Goal: Task Accomplishment & Management: Manage account settings

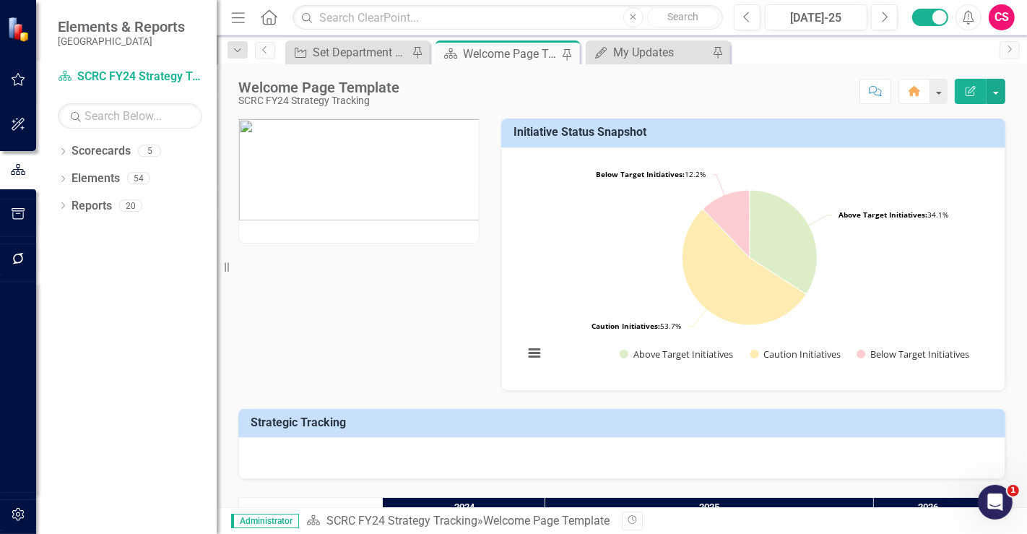
scroll to position [80, 0]
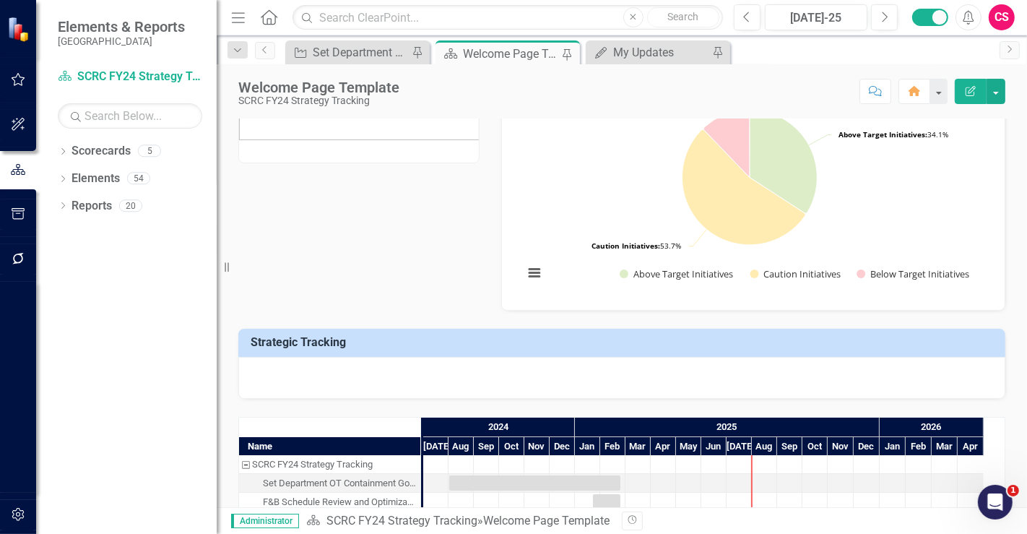
click at [540, 381] on div at bounding box center [621, 378] width 767 height 42
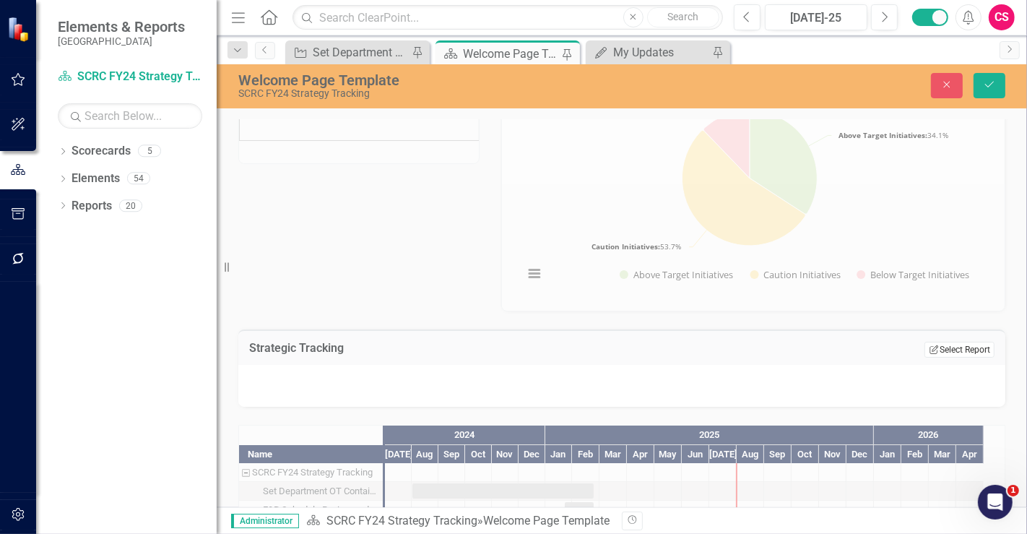
click at [966, 345] on button "Edit Report Select Report" at bounding box center [960, 350] width 70 height 16
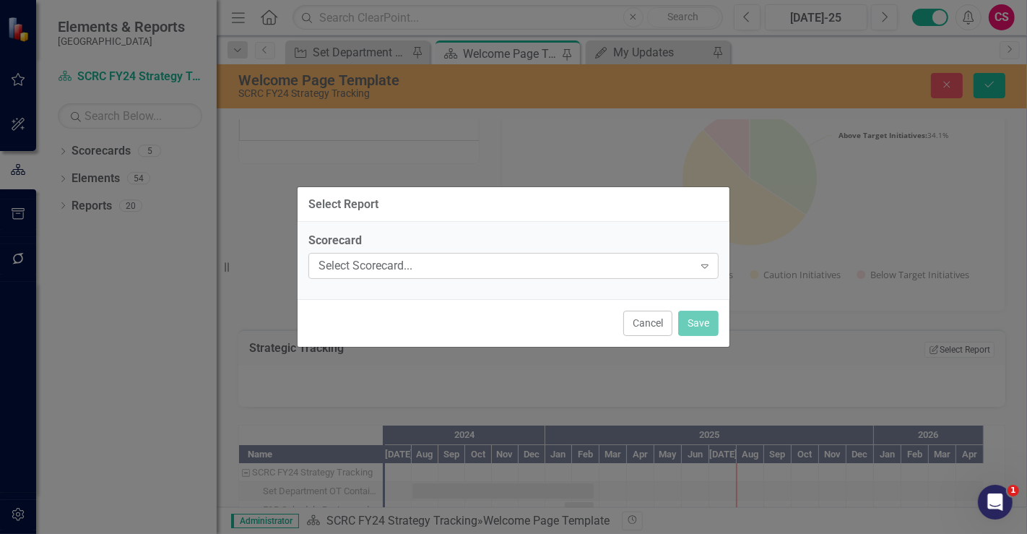
click at [480, 273] on div "Select Scorecard..." at bounding box center [506, 266] width 375 height 17
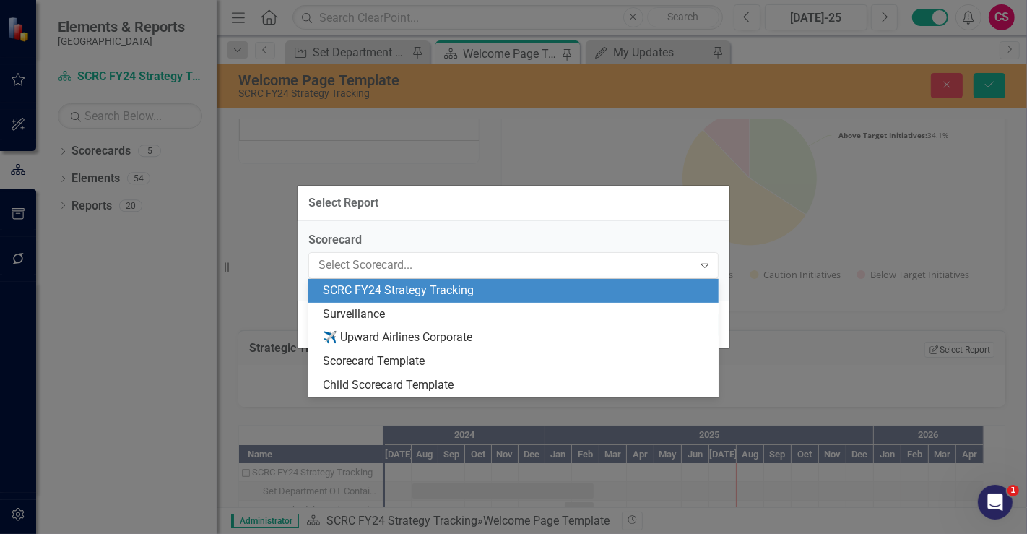
click at [457, 295] on div "SCRC FY24 Strategy Tracking" at bounding box center [517, 290] width 388 height 17
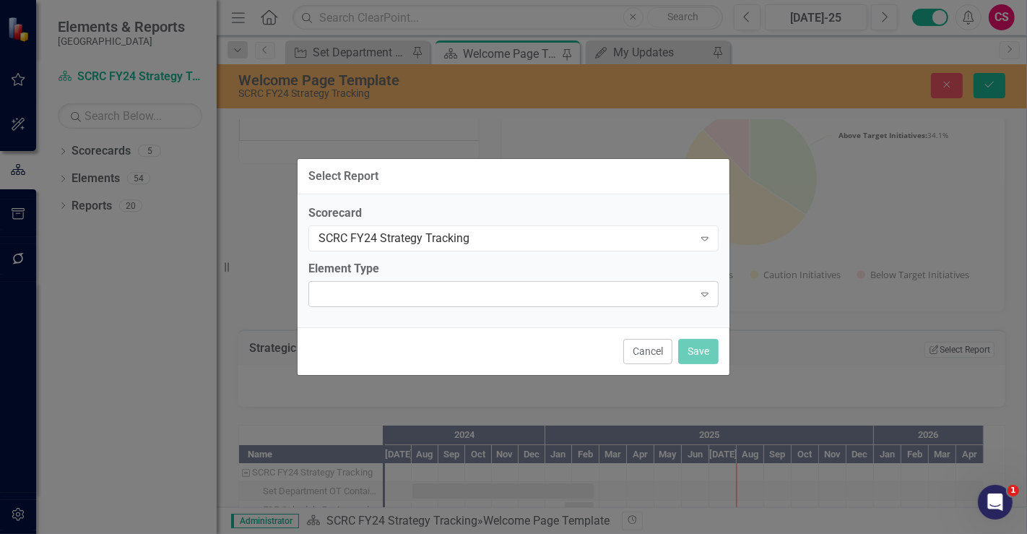
click at [455, 296] on div "Expand" at bounding box center [513, 294] width 410 height 26
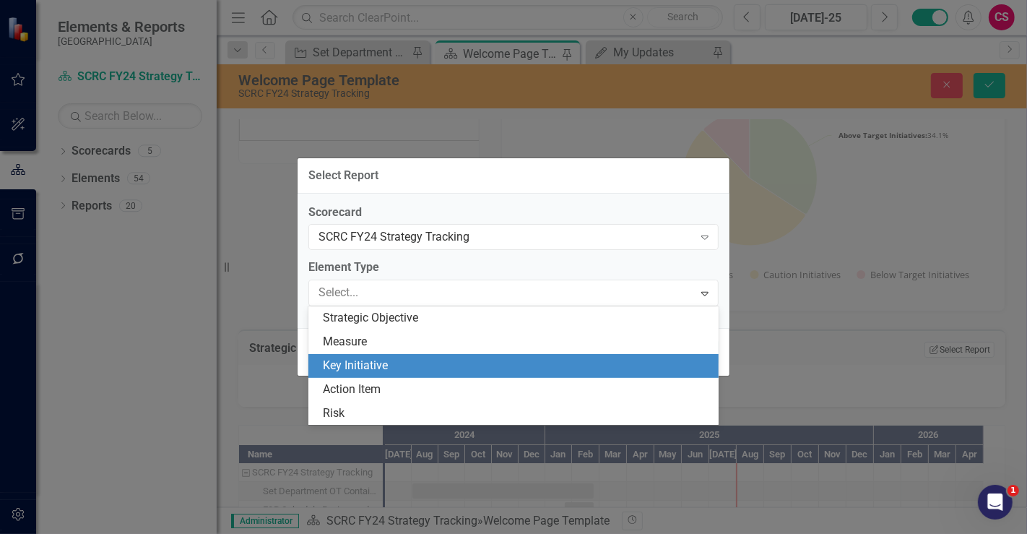
click at [412, 368] on div "Key Initiative" at bounding box center [517, 366] width 388 height 17
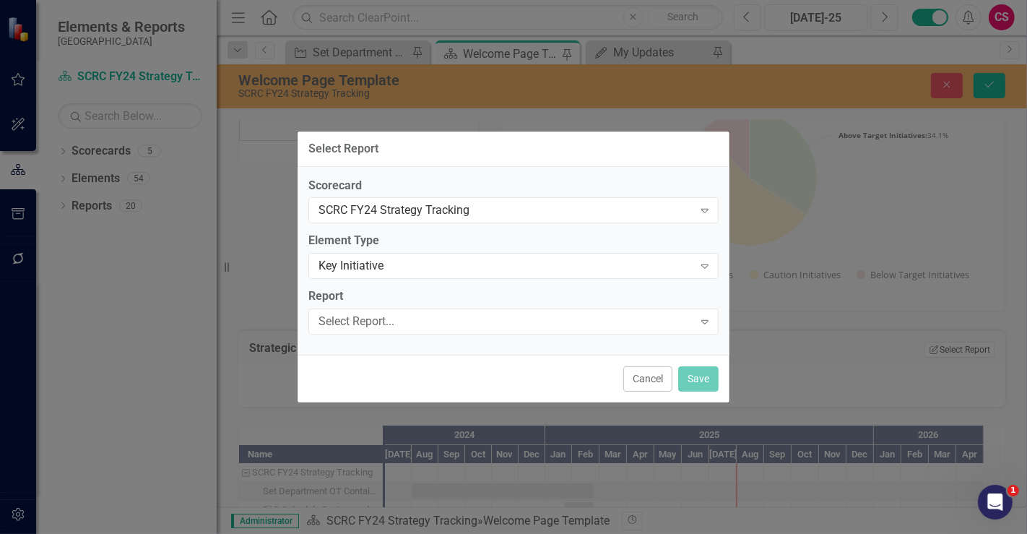
click at [421, 306] on div "Report Select Report... Expand" at bounding box center [513, 310] width 410 height 45
click at [415, 329] on div "Select Report..." at bounding box center [506, 322] width 375 height 17
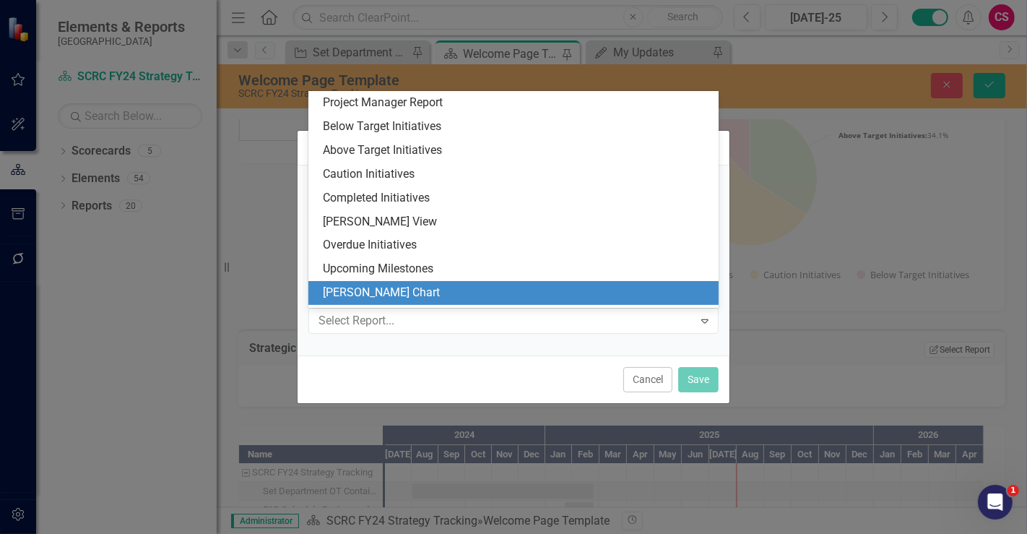
scroll to position [91, 0]
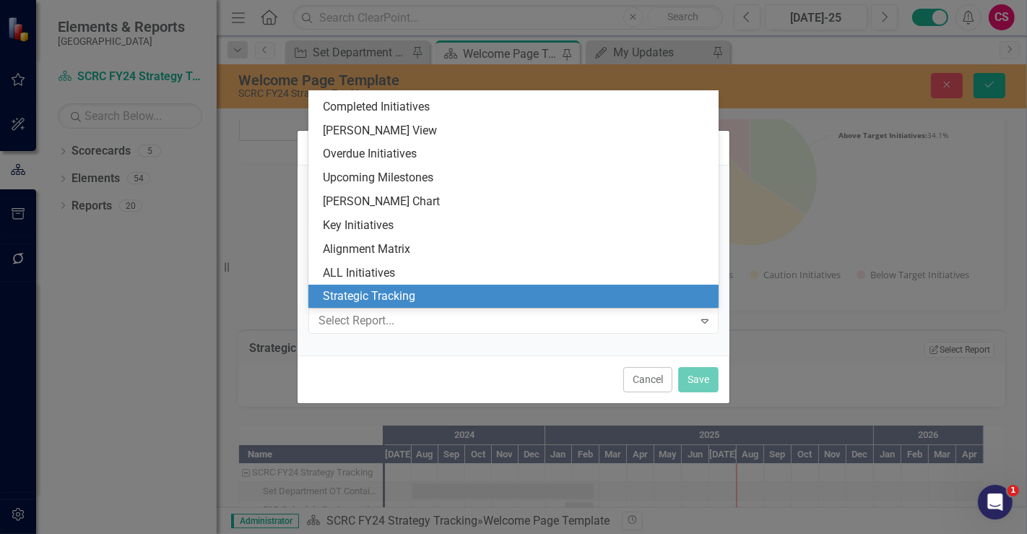
click at [420, 293] on div "Strategic Tracking" at bounding box center [517, 296] width 388 height 17
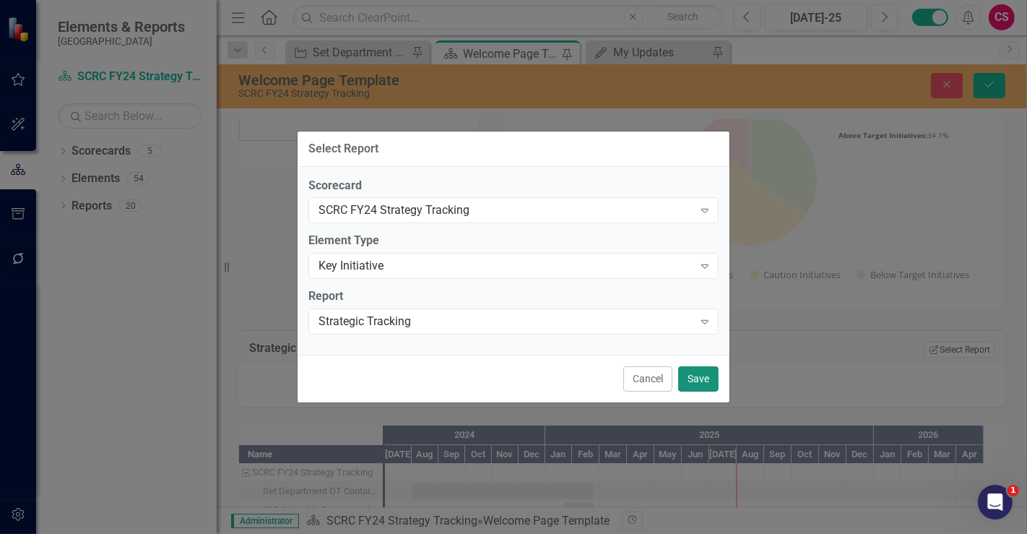
click at [691, 380] on button "Save" at bounding box center [698, 378] width 40 height 25
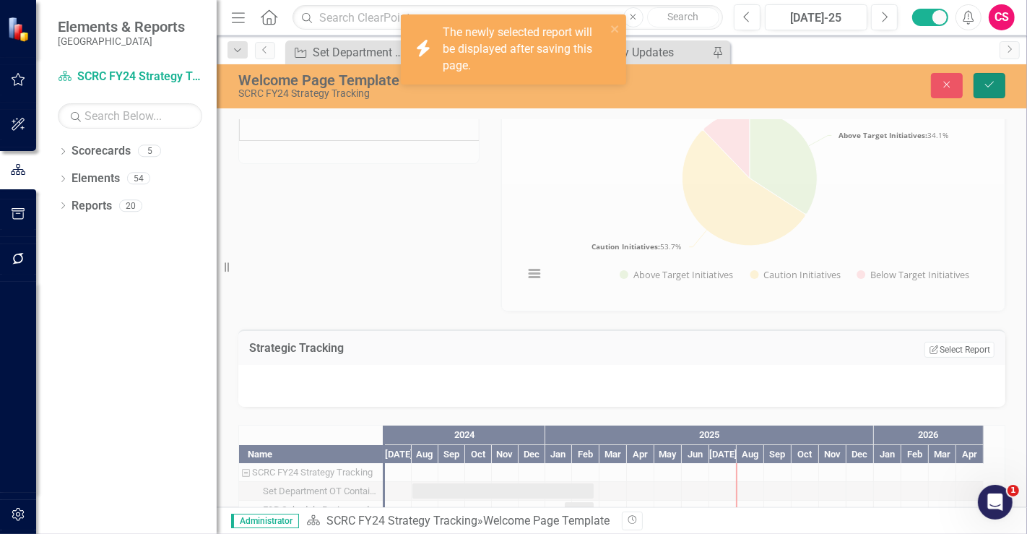
click at [988, 85] on icon "Save" at bounding box center [989, 84] width 13 height 10
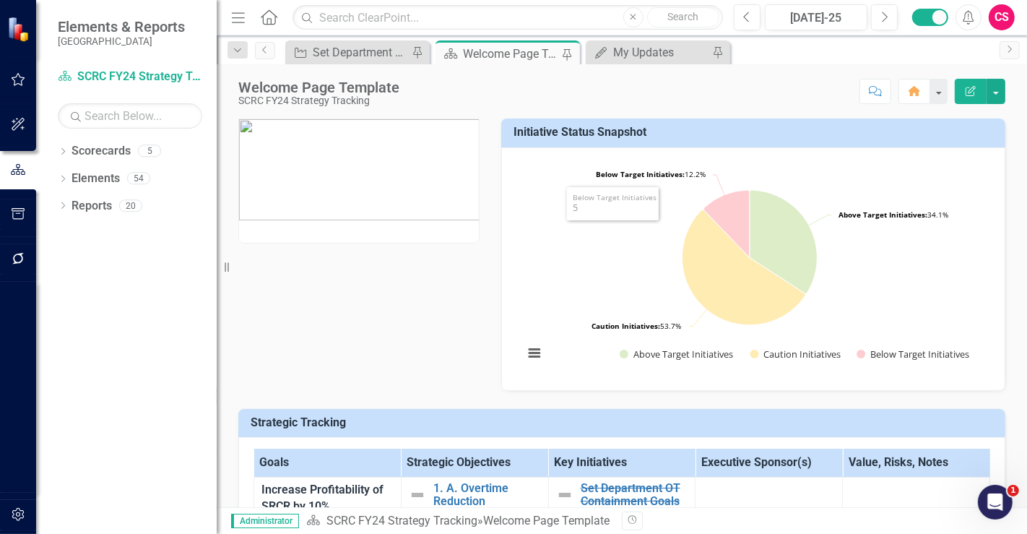
scroll to position [80, 0]
